Goal: Entertainment & Leisure: Browse casually

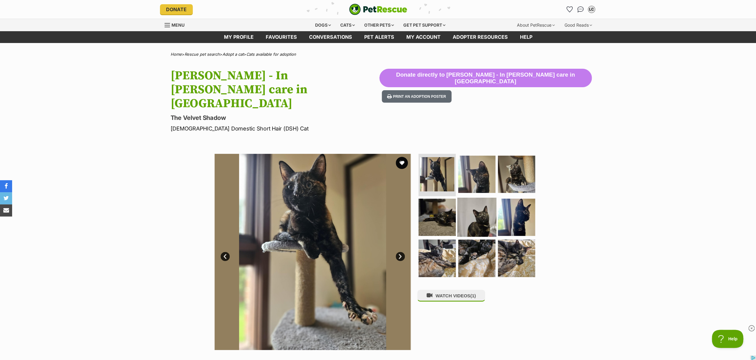
click at [475, 197] on img at bounding box center [476, 216] width 39 height 39
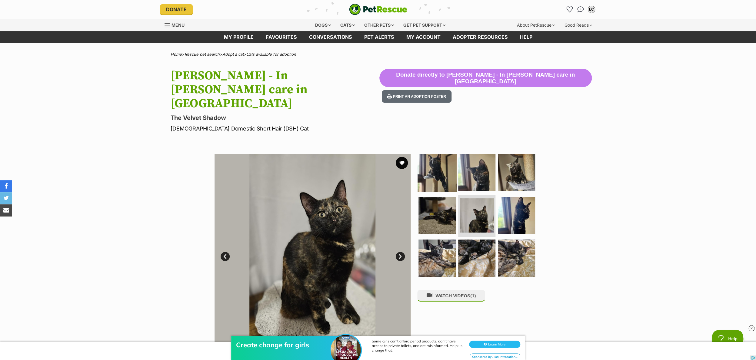
click at [441, 153] on img at bounding box center [436, 172] width 39 height 39
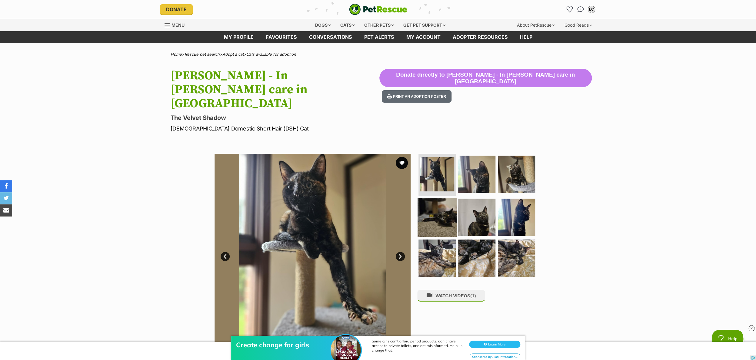
click at [442, 197] on img at bounding box center [436, 216] width 39 height 39
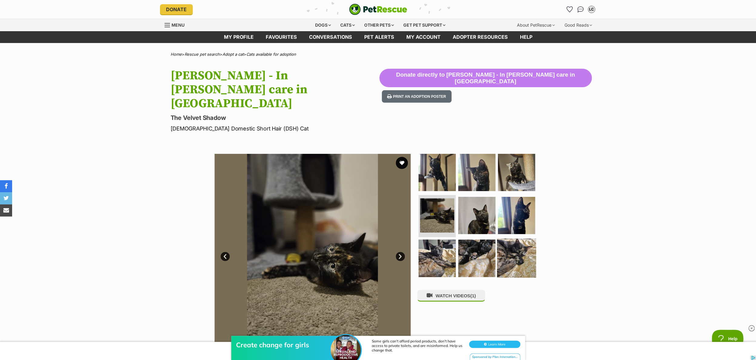
click at [519, 239] on img at bounding box center [516, 258] width 39 height 39
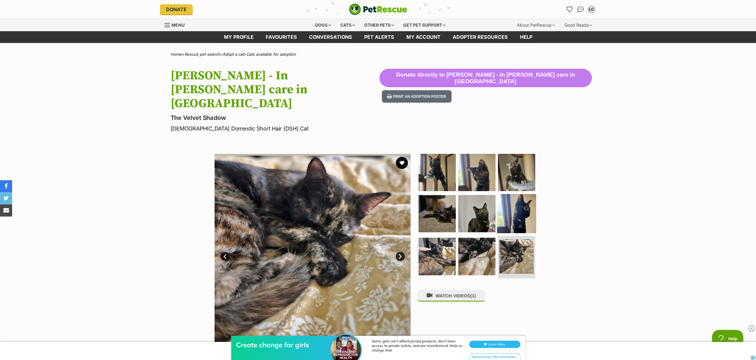
click at [519, 196] on img at bounding box center [516, 213] width 39 height 39
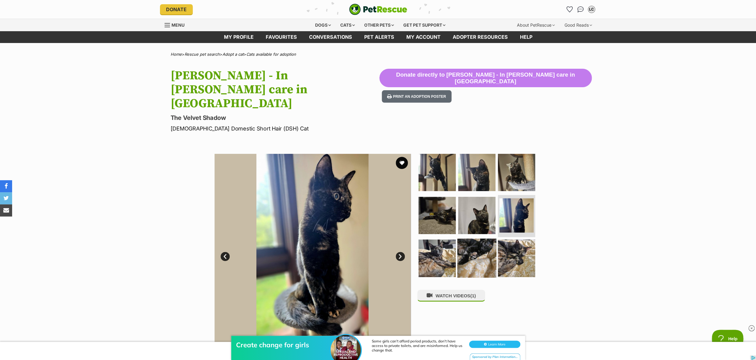
click at [482, 239] on img at bounding box center [476, 258] width 39 height 39
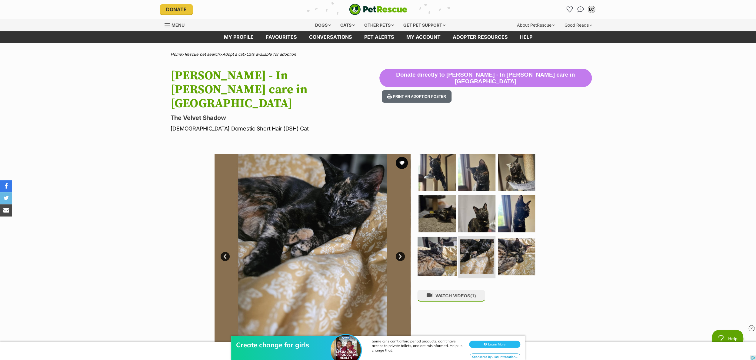
click at [431, 237] on img at bounding box center [436, 256] width 39 height 39
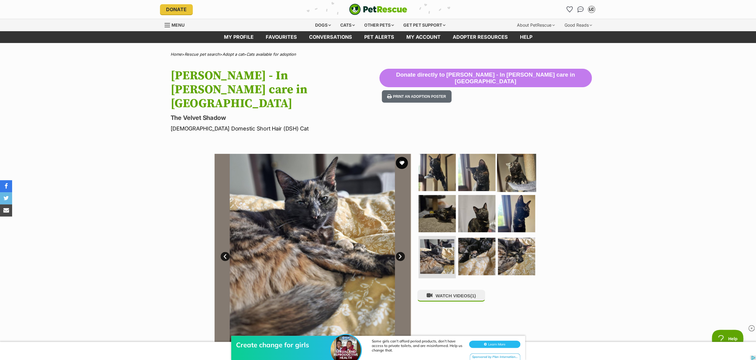
click at [519, 153] on img at bounding box center [516, 172] width 39 height 39
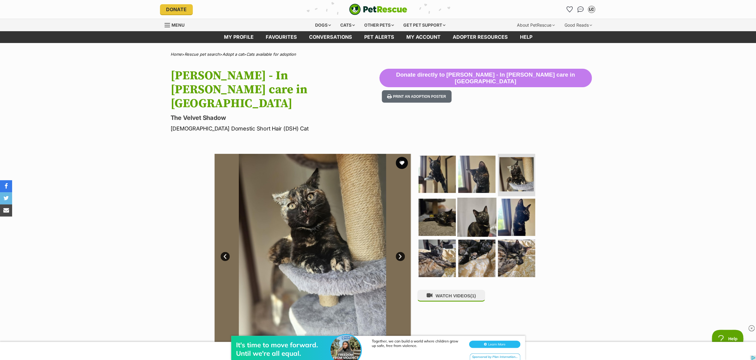
click at [479, 197] on img at bounding box center [476, 216] width 39 height 39
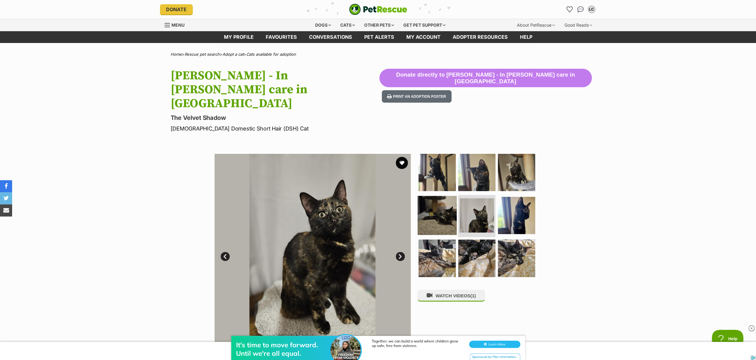
click at [440, 196] on img at bounding box center [436, 215] width 39 height 39
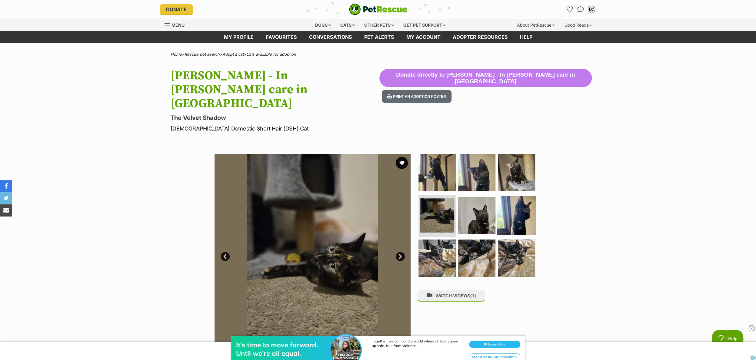
click at [524, 200] on img at bounding box center [516, 215] width 39 height 39
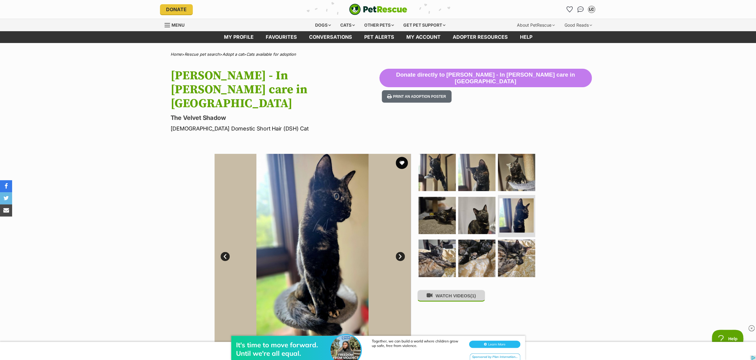
click at [461, 290] on button "WATCH VIDEOS (1)" at bounding box center [451, 296] width 68 height 12
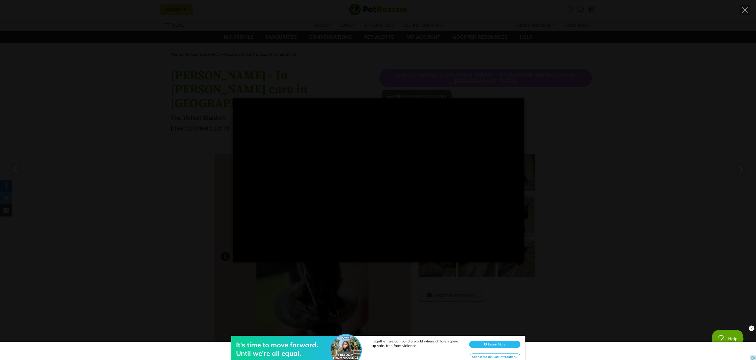
type input "100.00"
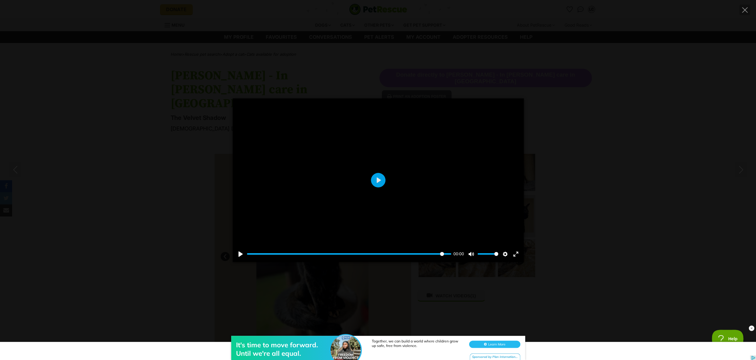
click at [587, 173] on div "Pause Play % buffered 00:00 00:00 Unmute Mute Disable captions Enable captions …" at bounding box center [378, 180] width 756 height 164
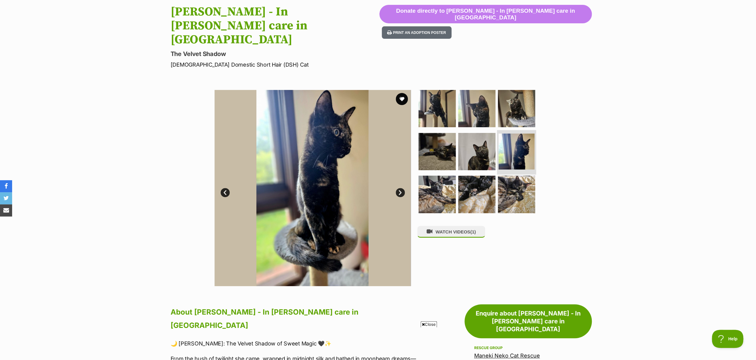
scroll to position [61, 0]
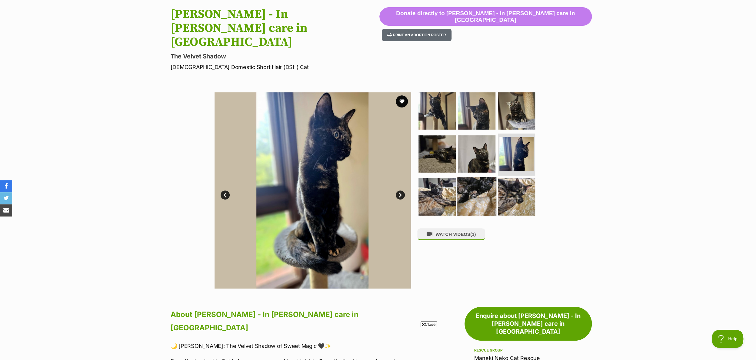
click at [478, 177] on img at bounding box center [476, 196] width 39 height 39
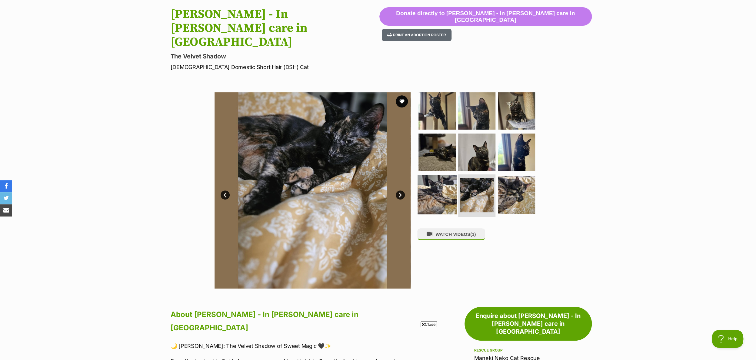
click at [431, 175] on img at bounding box center [436, 194] width 39 height 39
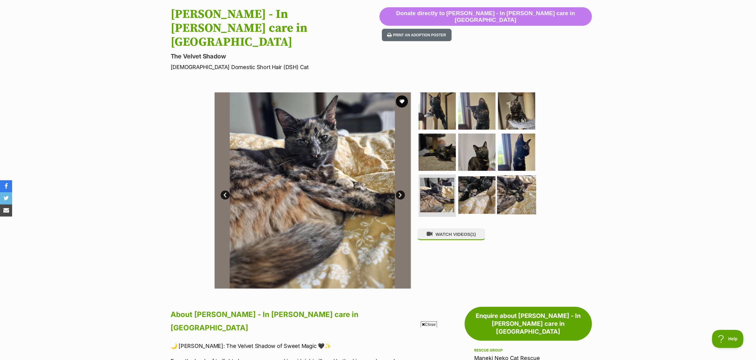
click at [516, 175] on img at bounding box center [516, 194] width 39 height 39
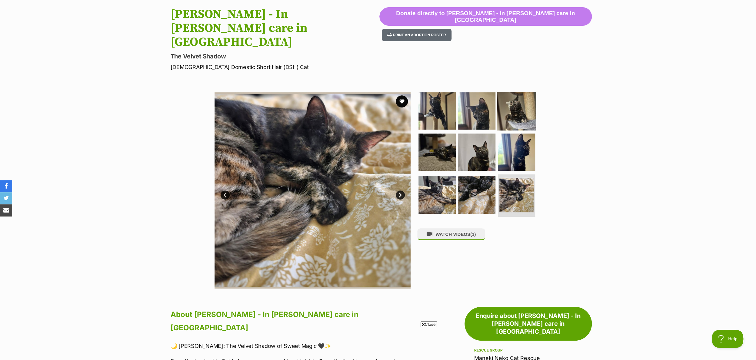
click at [516, 91] on img at bounding box center [516, 110] width 39 height 39
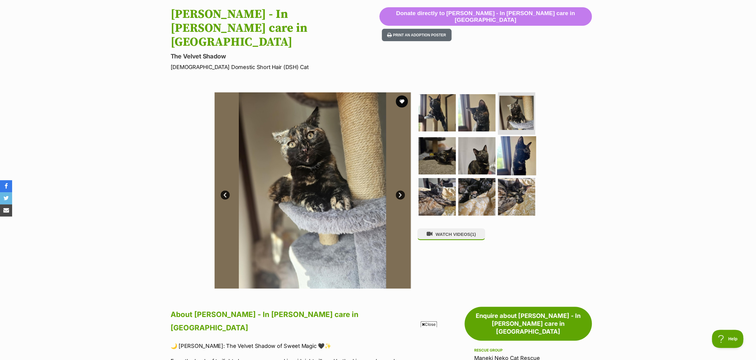
click at [514, 136] on img at bounding box center [516, 155] width 39 height 39
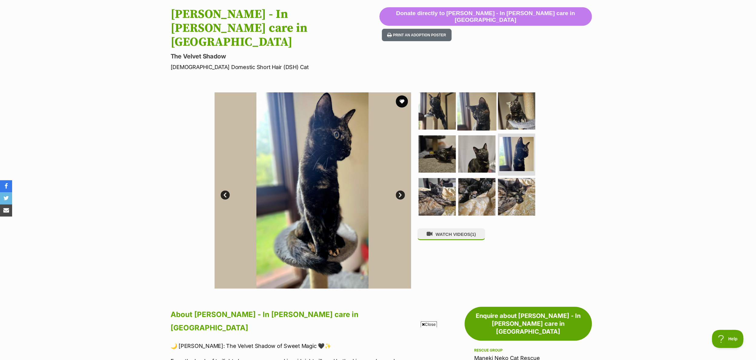
click at [480, 91] on img at bounding box center [476, 110] width 39 height 39
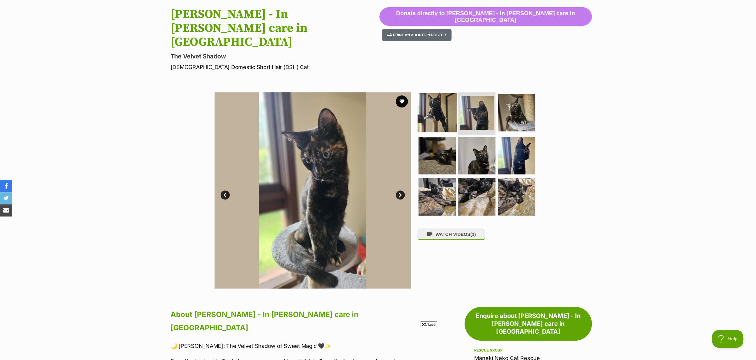
click at [440, 93] on img at bounding box center [436, 112] width 39 height 39
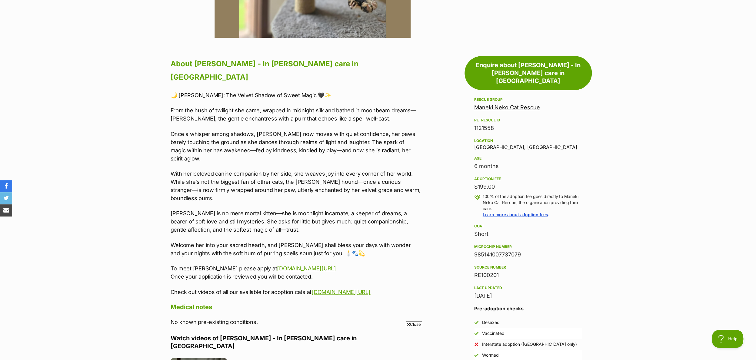
scroll to position [313, 0]
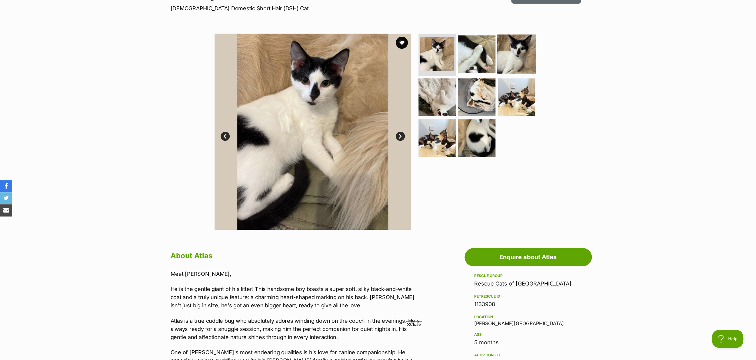
click at [519, 54] on img at bounding box center [516, 54] width 39 height 39
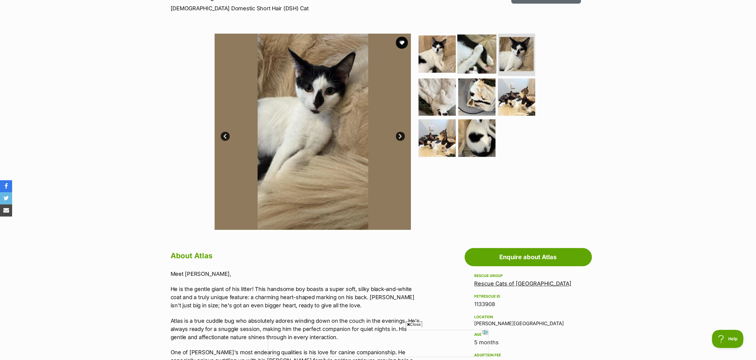
click at [474, 57] on img at bounding box center [476, 54] width 39 height 39
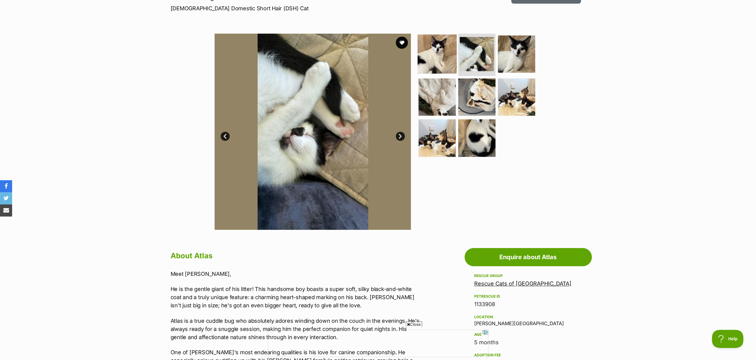
click at [435, 59] on img at bounding box center [436, 54] width 39 height 39
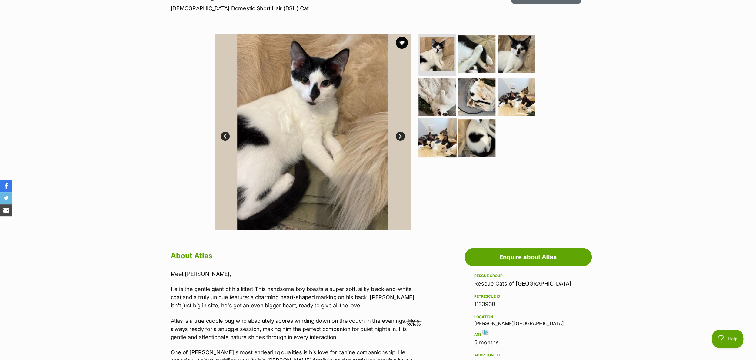
click at [438, 147] on img at bounding box center [436, 137] width 39 height 39
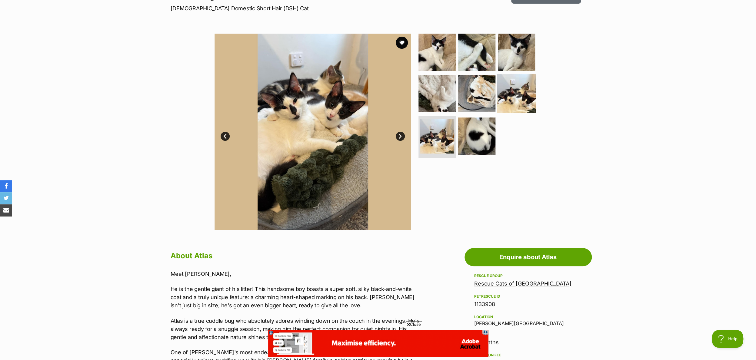
click at [519, 95] on img at bounding box center [516, 93] width 39 height 39
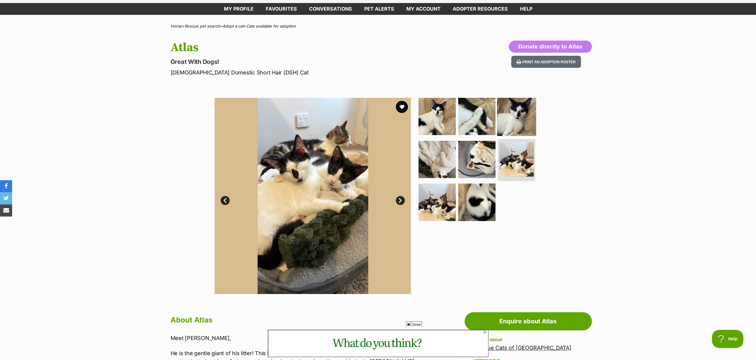
click at [511, 120] on img at bounding box center [516, 116] width 39 height 39
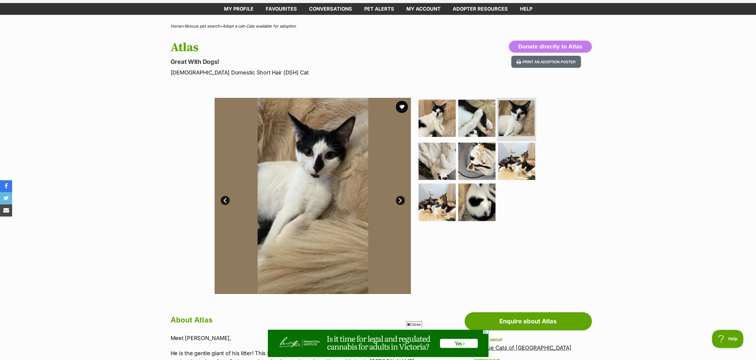
click at [514, 119] on img at bounding box center [516, 118] width 36 height 36
click at [470, 209] on img at bounding box center [476, 202] width 39 height 39
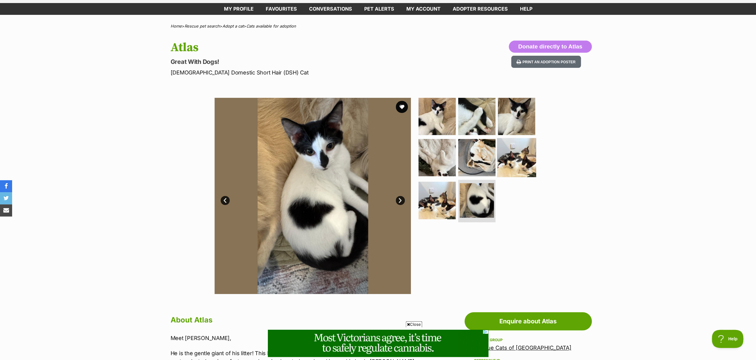
click at [511, 160] on img at bounding box center [516, 157] width 39 height 39
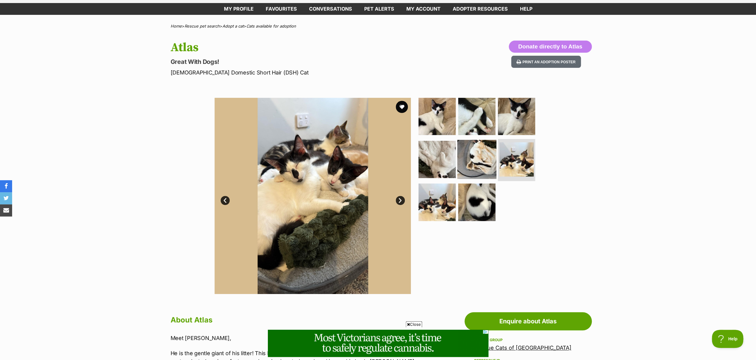
click at [476, 164] on img at bounding box center [476, 159] width 39 height 39
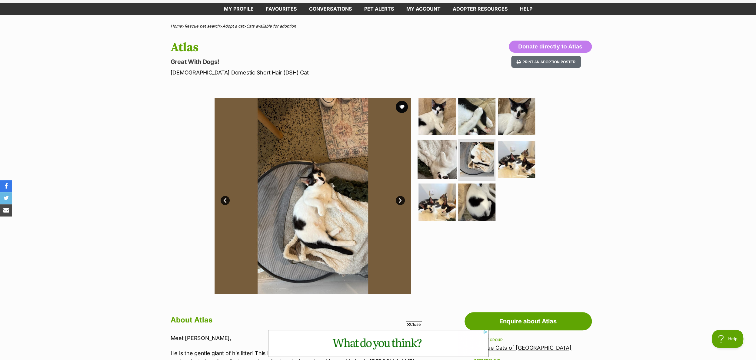
click at [438, 161] on img at bounding box center [436, 159] width 39 height 39
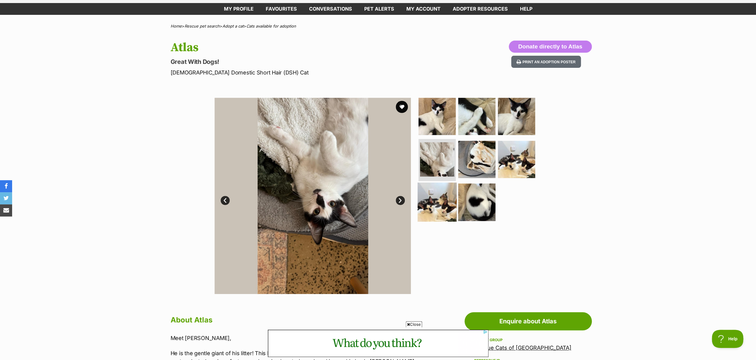
click at [432, 208] on img at bounding box center [436, 202] width 39 height 39
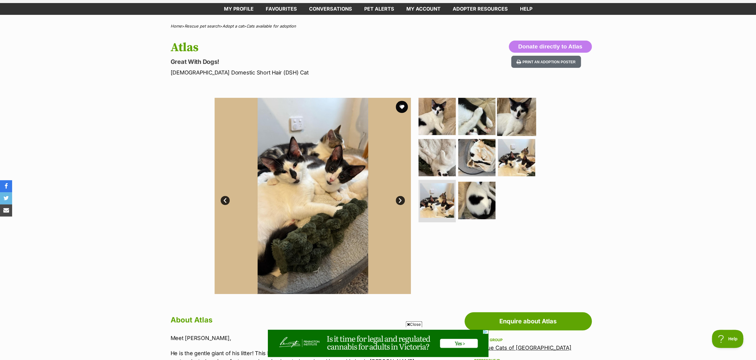
click at [515, 111] on img at bounding box center [516, 116] width 39 height 39
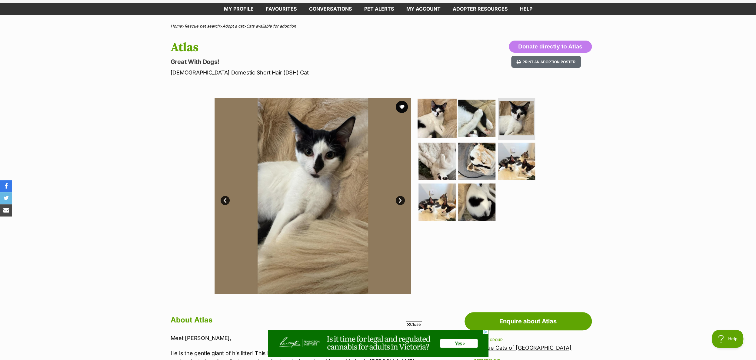
click at [440, 118] on img at bounding box center [436, 118] width 39 height 39
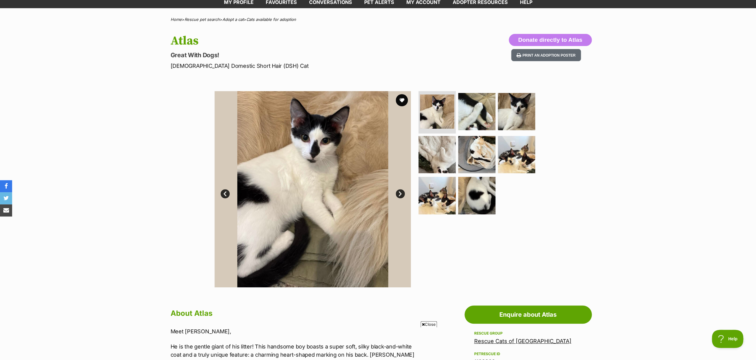
scroll to position [53, 0]
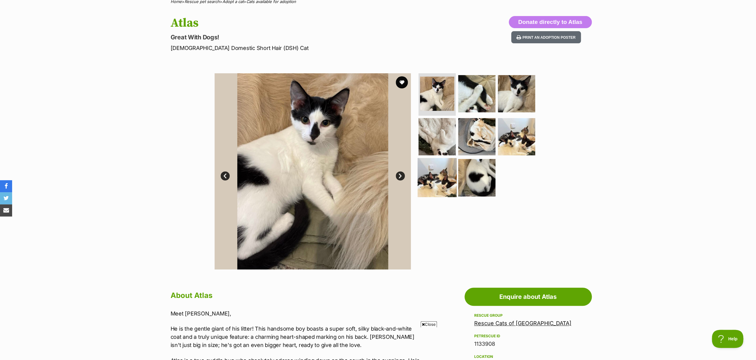
click at [435, 180] on img at bounding box center [436, 177] width 39 height 39
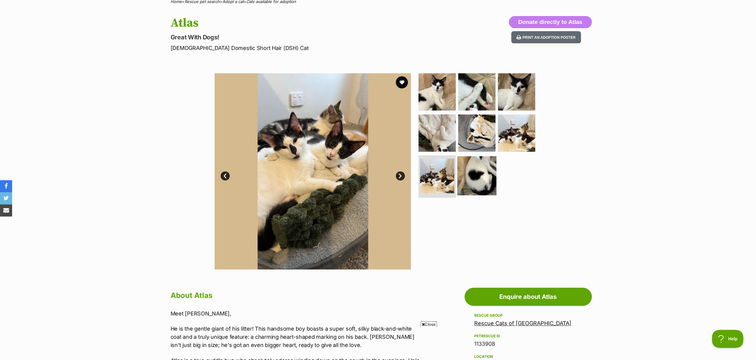
click at [473, 174] on img at bounding box center [476, 175] width 39 height 39
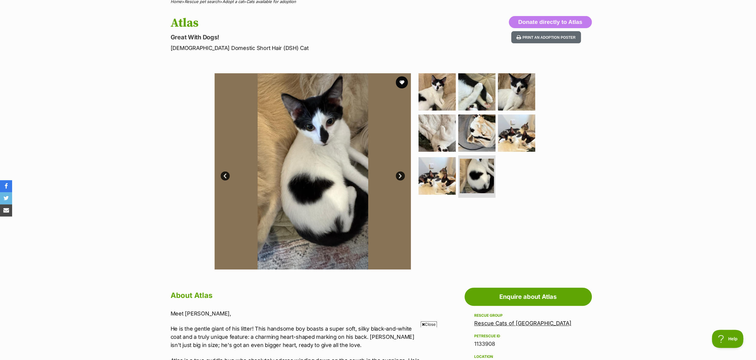
scroll to position [52, 0]
click at [483, 135] on img at bounding box center [476, 133] width 39 height 39
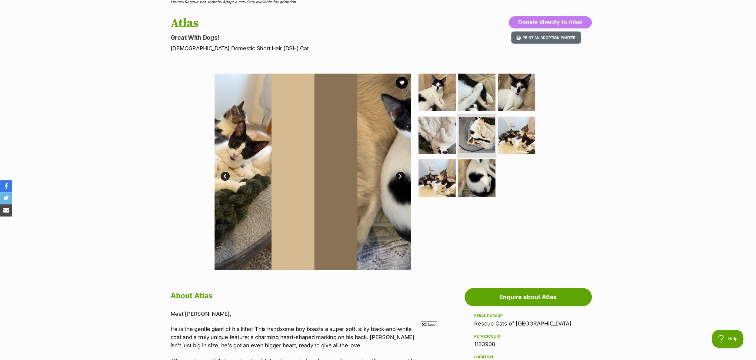
scroll to position [52, 0]
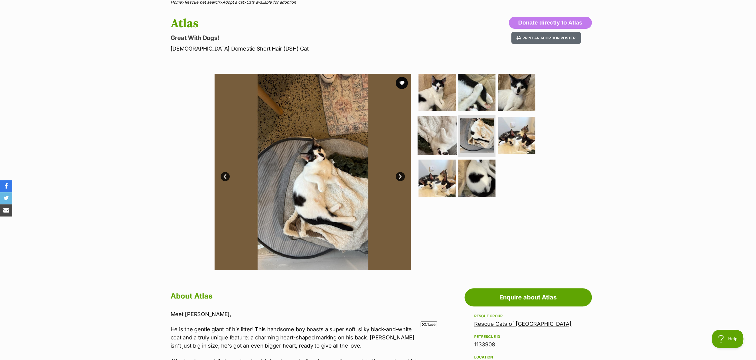
click at [424, 138] on img at bounding box center [436, 135] width 39 height 39
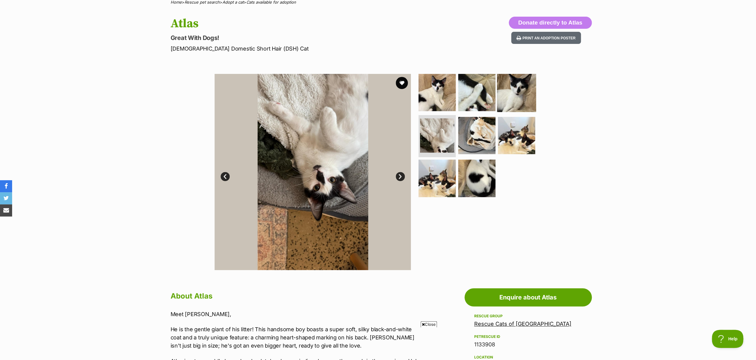
click at [521, 103] on img at bounding box center [516, 92] width 39 height 39
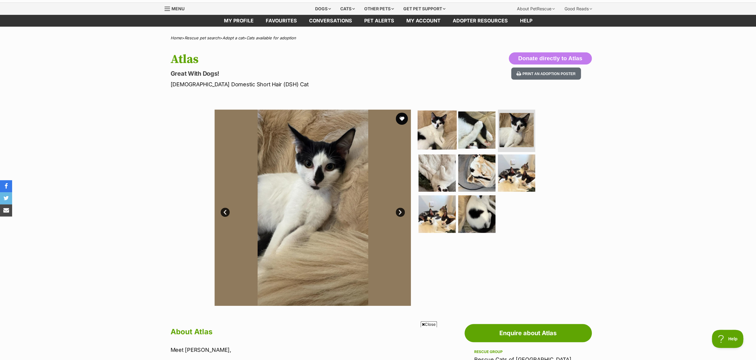
click at [432, 135] on img at bounding box center [436, 130] width 39 height 39
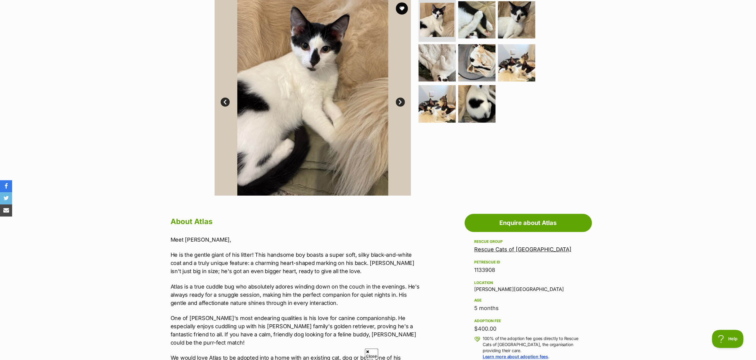
scroll to position [80, 0]
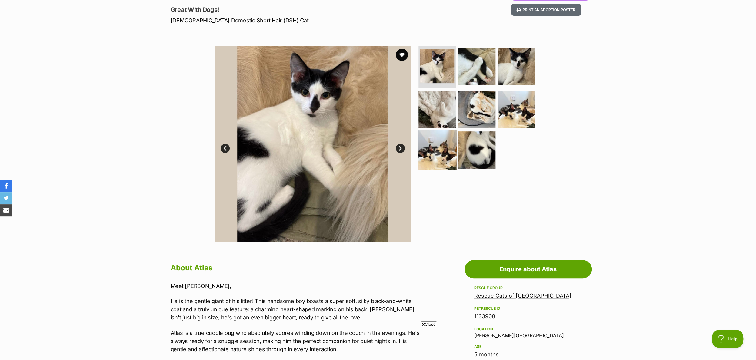
click at [428, 148] on img at bounding box center [436, 150] width 39 height 39
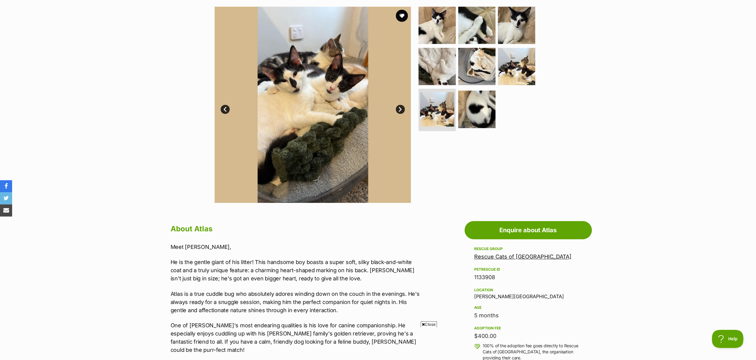
scroll to position [15, 0]
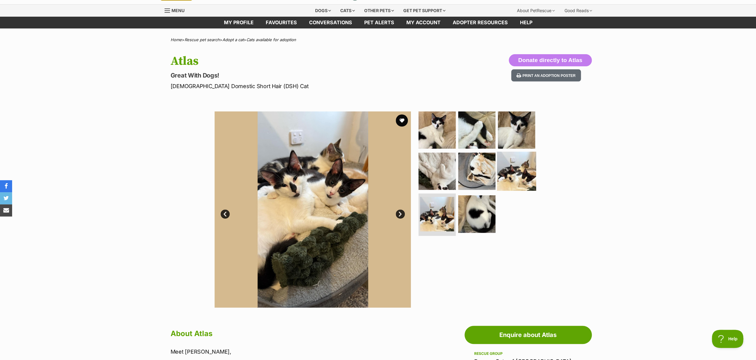
click at [515, 174] on img at bounding box center [516, 170] width 39 height 39
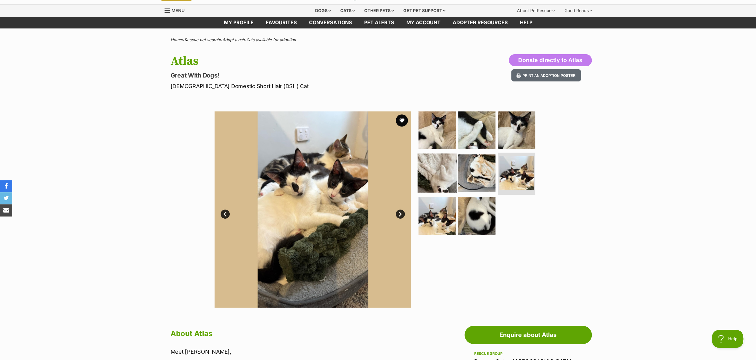
click at [441, 172] on img at bounding box center [436, 172] width 39 height 39
